Goal: Check status

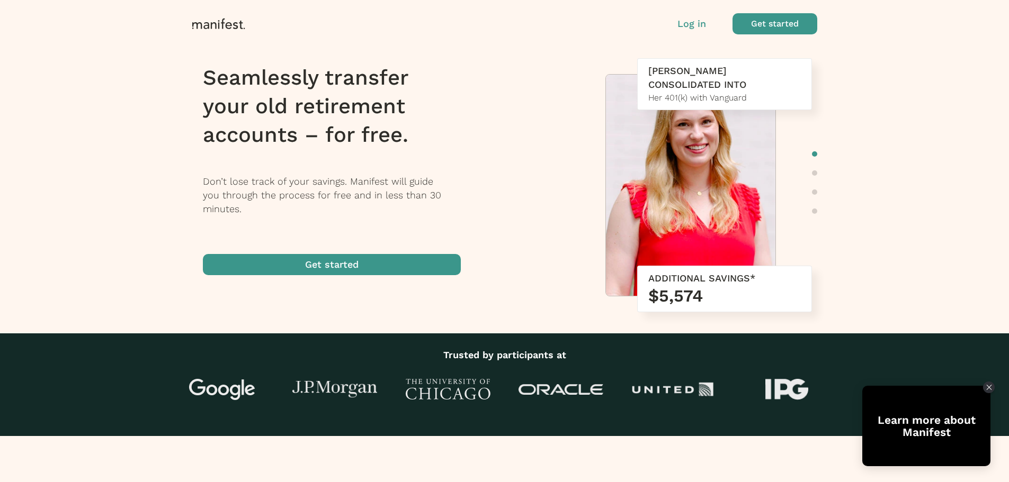
click at [705, 26] on p "Log in" at bounding box center [691, 24] width 29 height 14
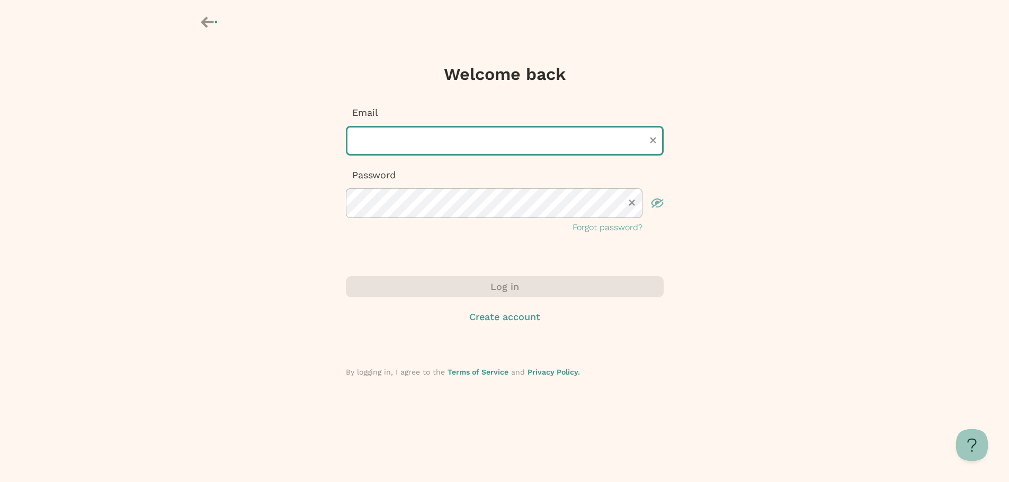
click at [430, 145] on input "text" at bounding box center [505, 141] width 318 height 30
type input "**********"
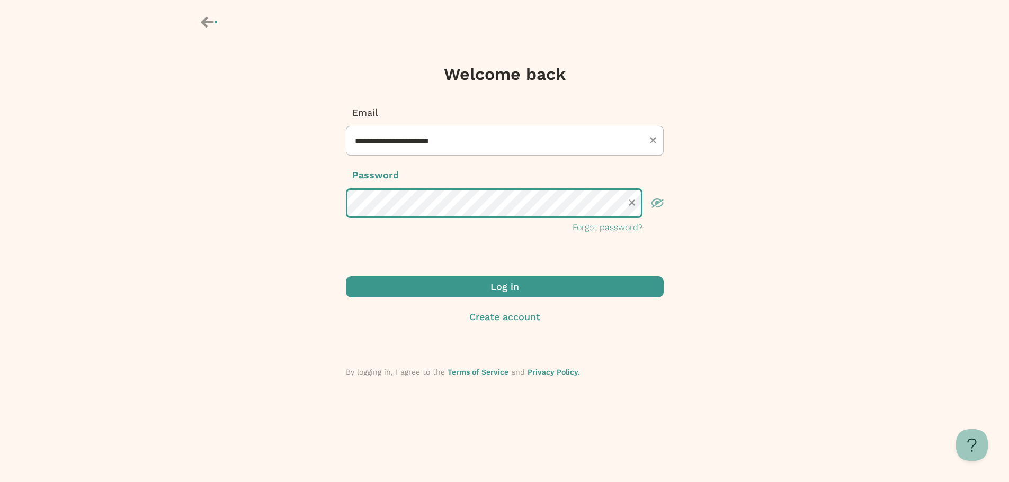
click at [346, 276] on button "Log in" at bounding box center [505, 286] width 318 height 21
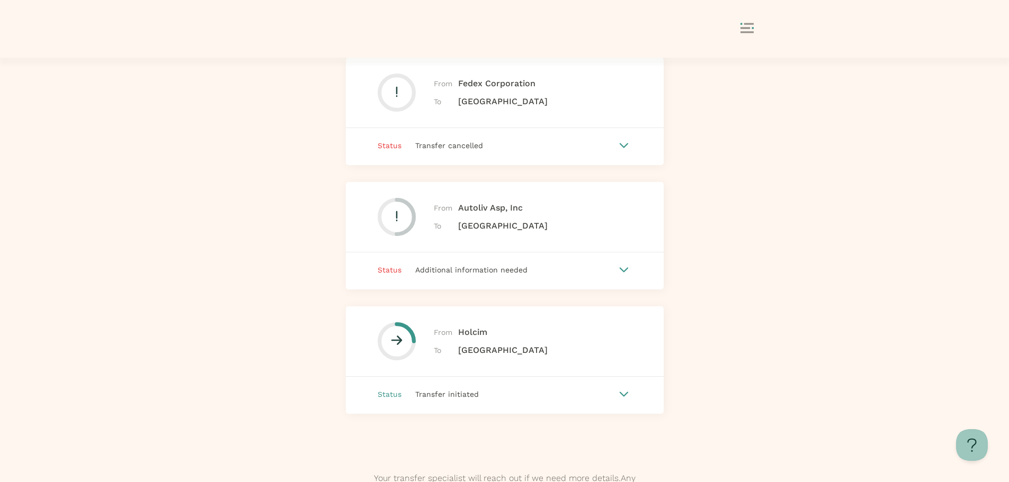
scroll to position [211, 0]
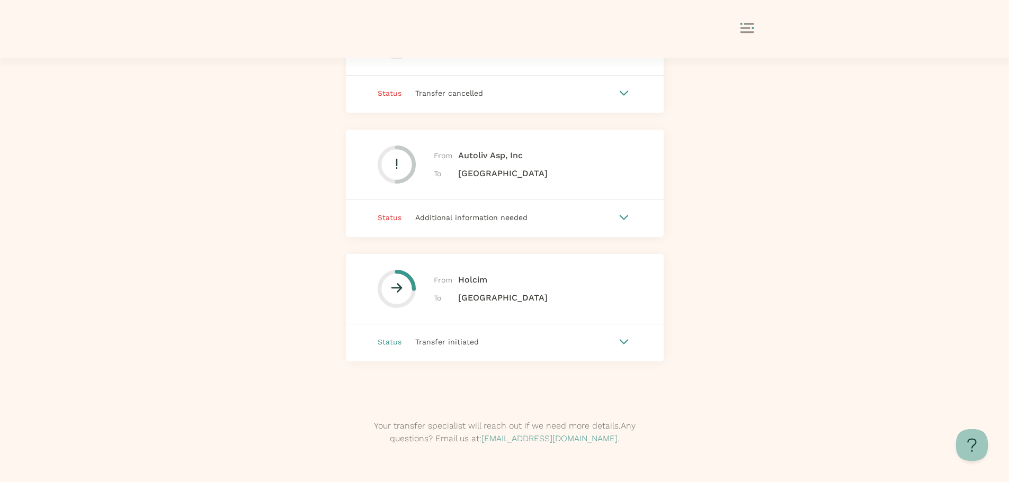
click at [614, 346] on div "Transfer initiated" at bounding box center [508, 342] width 214 height 12
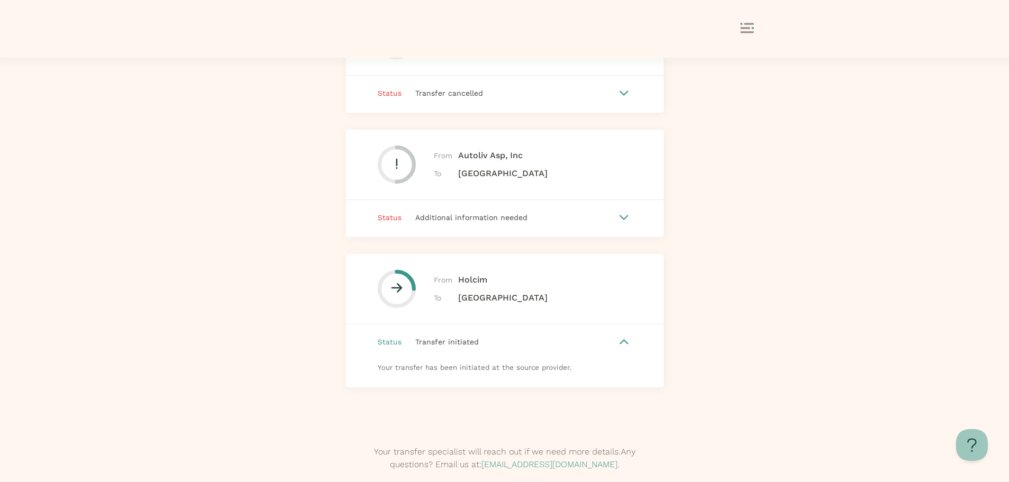
scroll to position [158, 0]
